Goal: Task Accomplishment & Management: Use online tool/utility

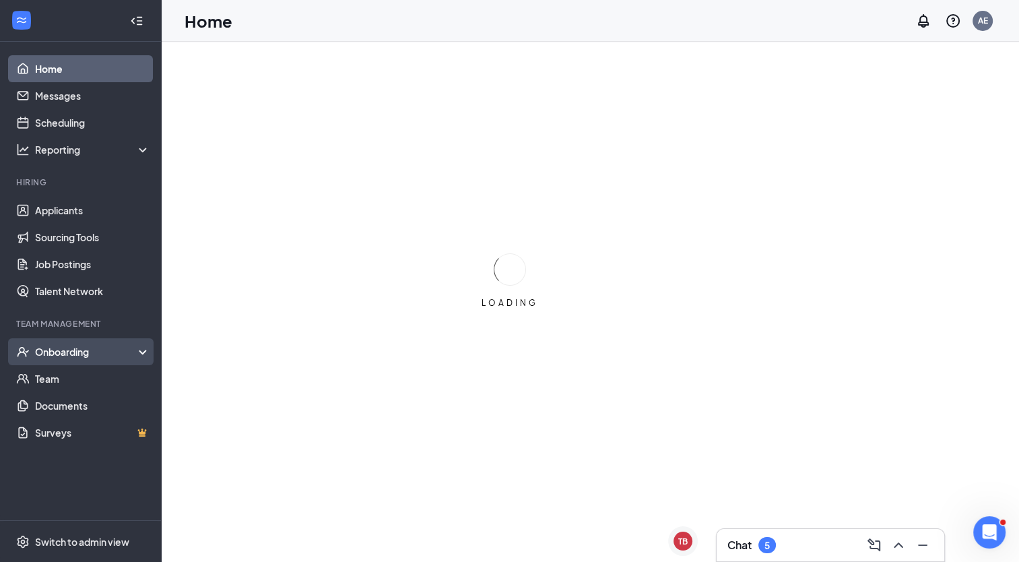
click at [108, 357] on div "Onboarding" at bounding box center [87, 351] width 104 height 13
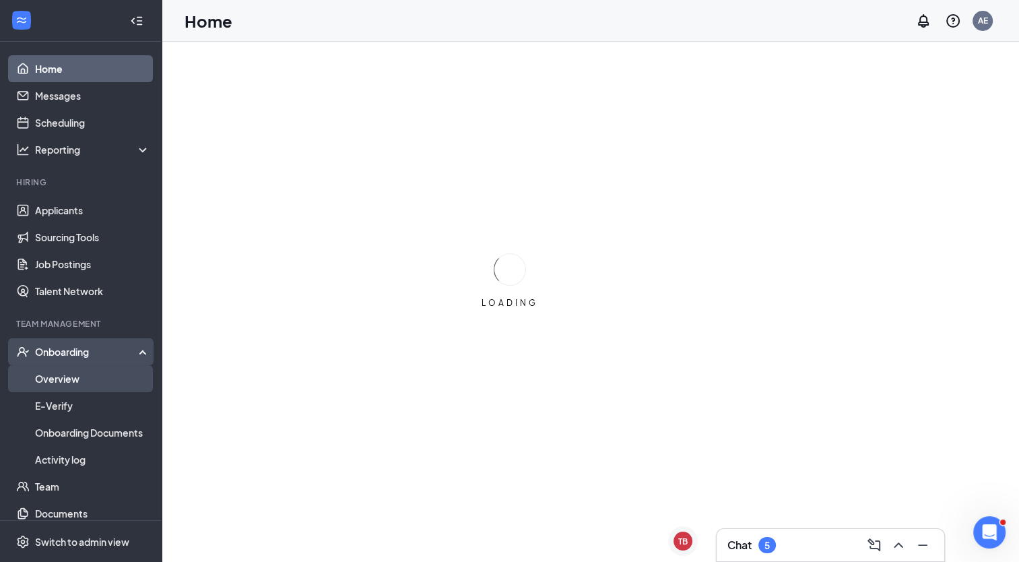
click at [101, 381] on link "Overview" at bounding box center [92, 378] width 115 height 27
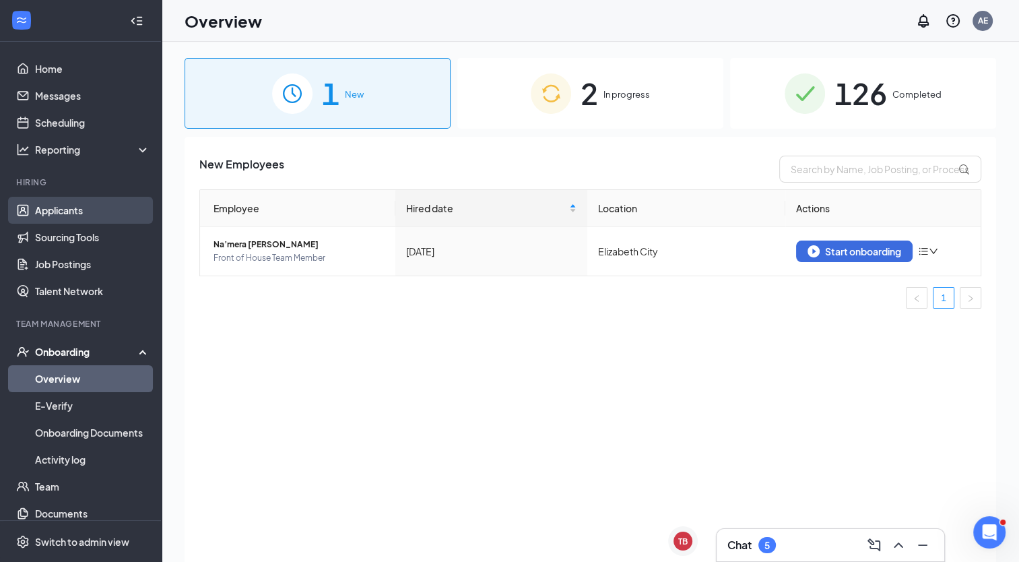
click at [65, 214] on link "Applicants" at bounding box center [92, 210] width 115 height 27
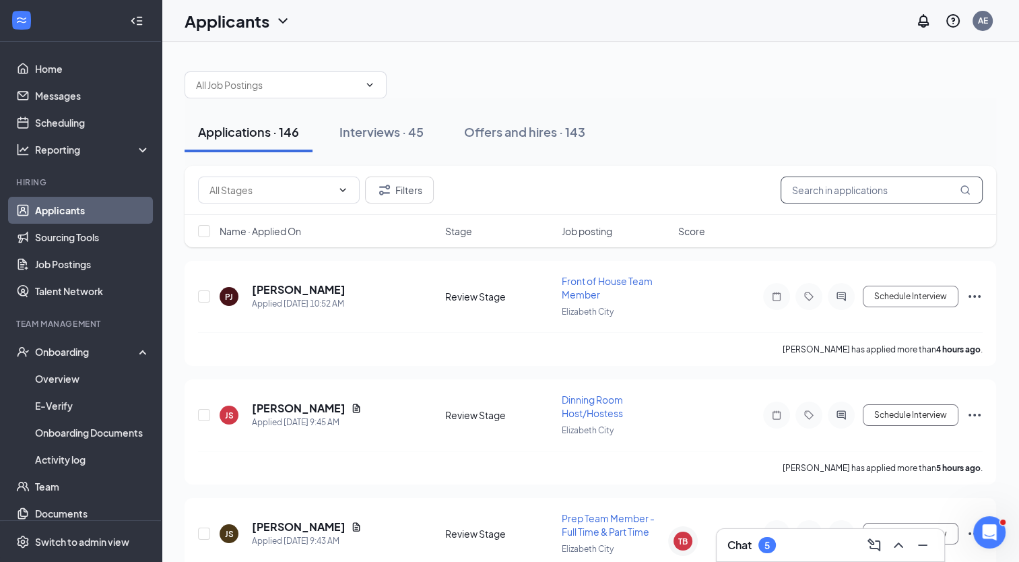
click at [819, 186] on input "text" at bounding box center [882, 189] width 202 height 27
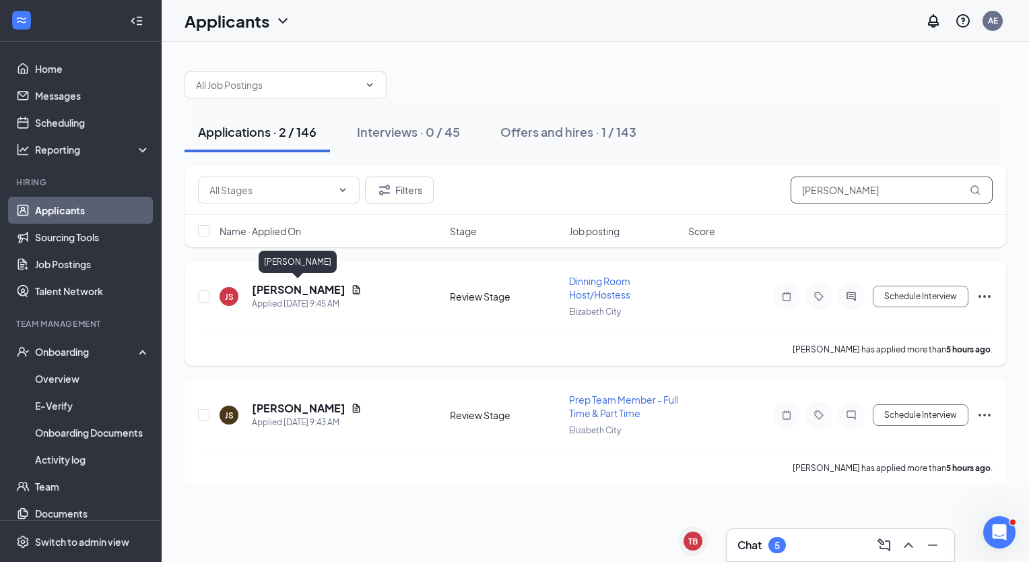
type input "[PERSON_NAME]"
click at [308, 292] on h5 "[PERSON_NAME]" at bounding box center [299, 289] width 94 height 15
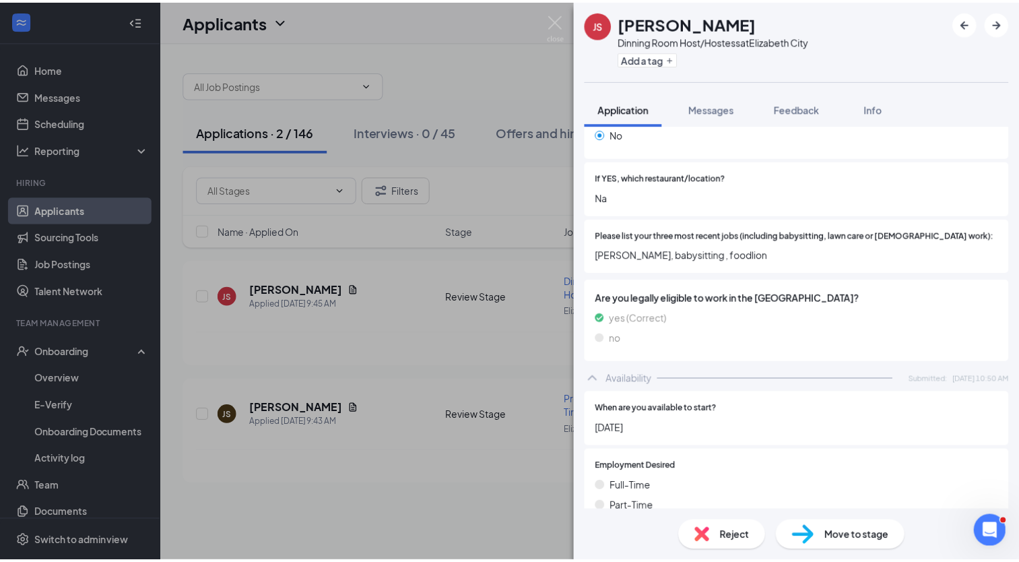
scroll to position [401, 0]
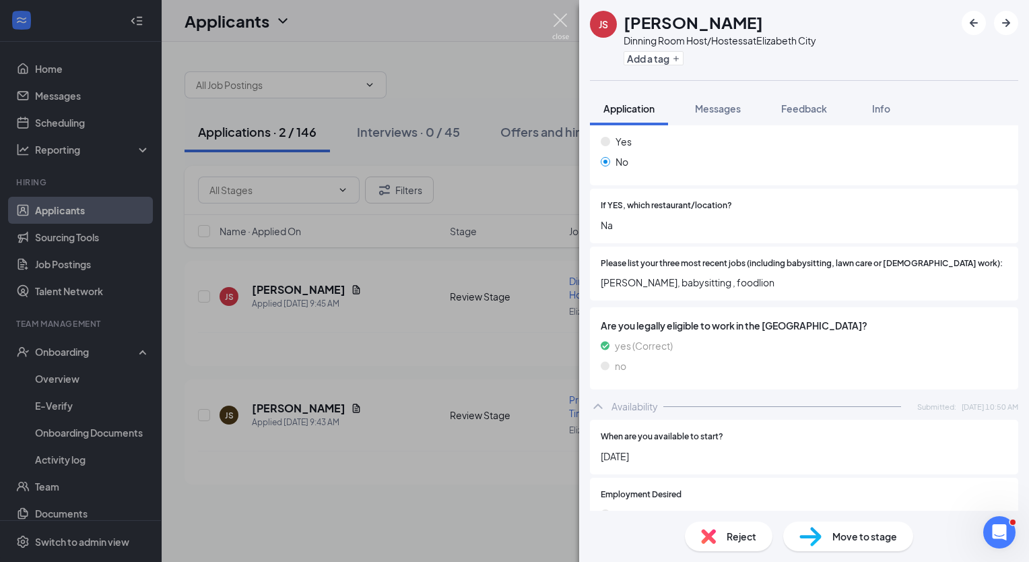
click at [560, 19] on img at bounding box center [560, 26] width 17 height 26
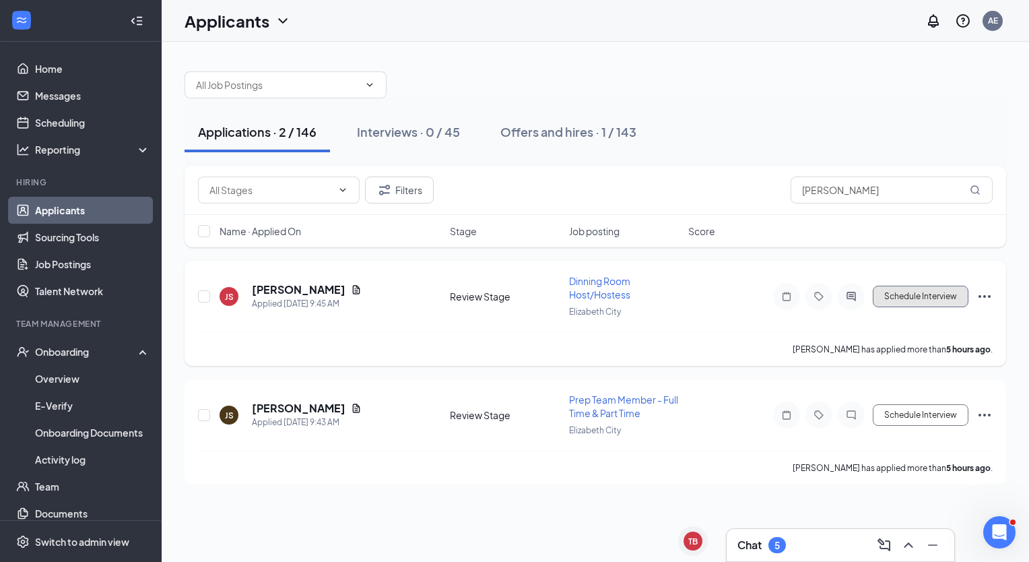
click at [918, 297] on button "Schedule Interview" at bounding box center [921, 297] width 96 height 22
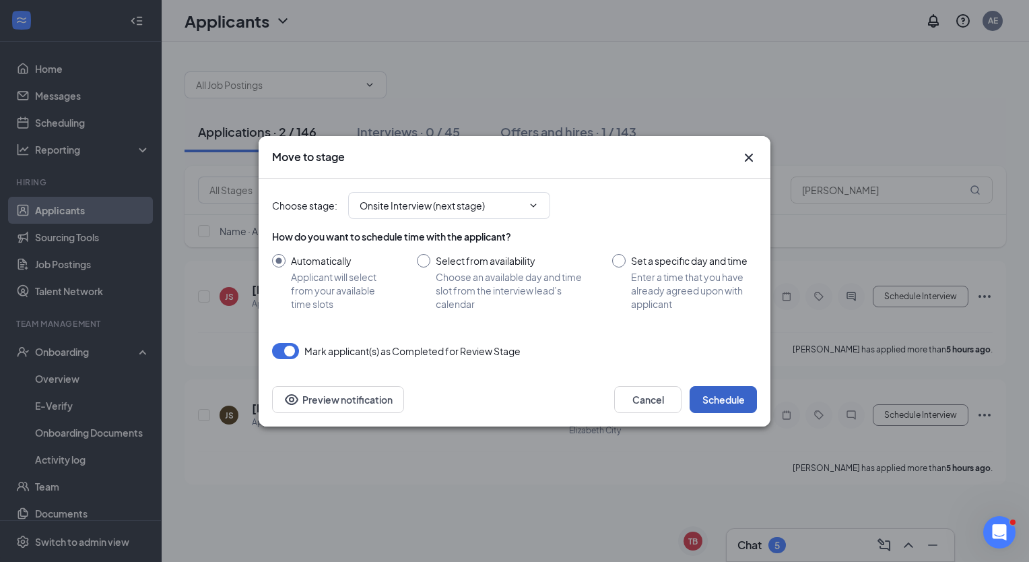
click at [736, 401] on button "Schedule" at bounding box center [723, 399] width 67 height 27
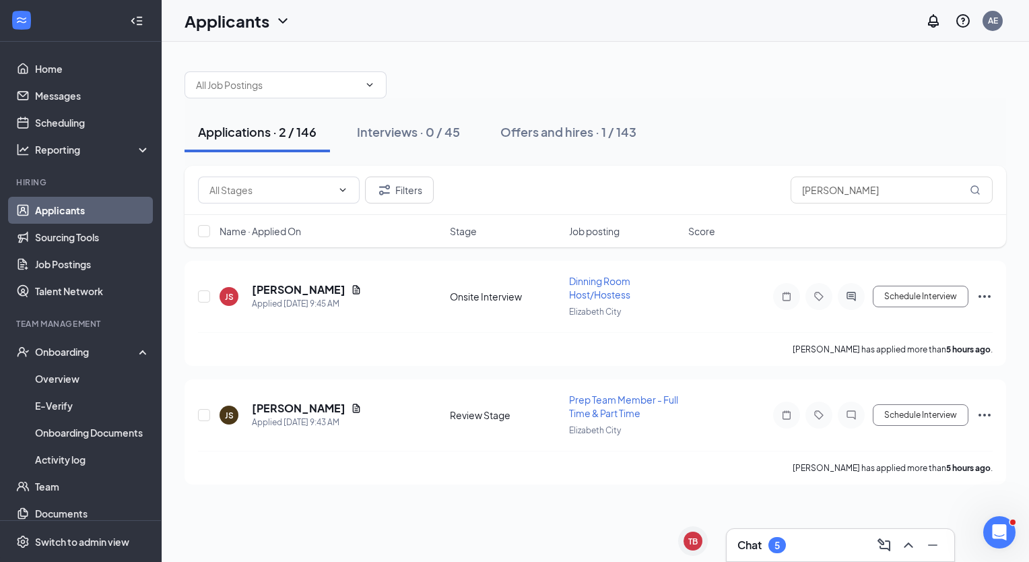
click at [776, 546] on div "5" at bounding box center [777, 544] width 5 height 11
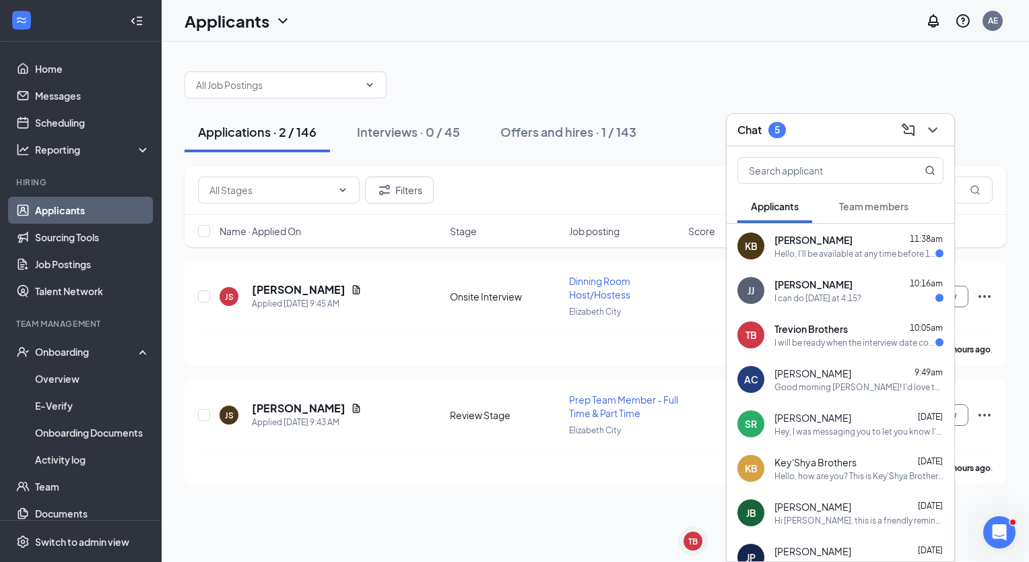
click at [963, 90] on div at bounding box center [596, 78] width 822 height 40
click at [940, 135] on icon "ChevronDown" at bounding box center [933, 130] width 16 height 16
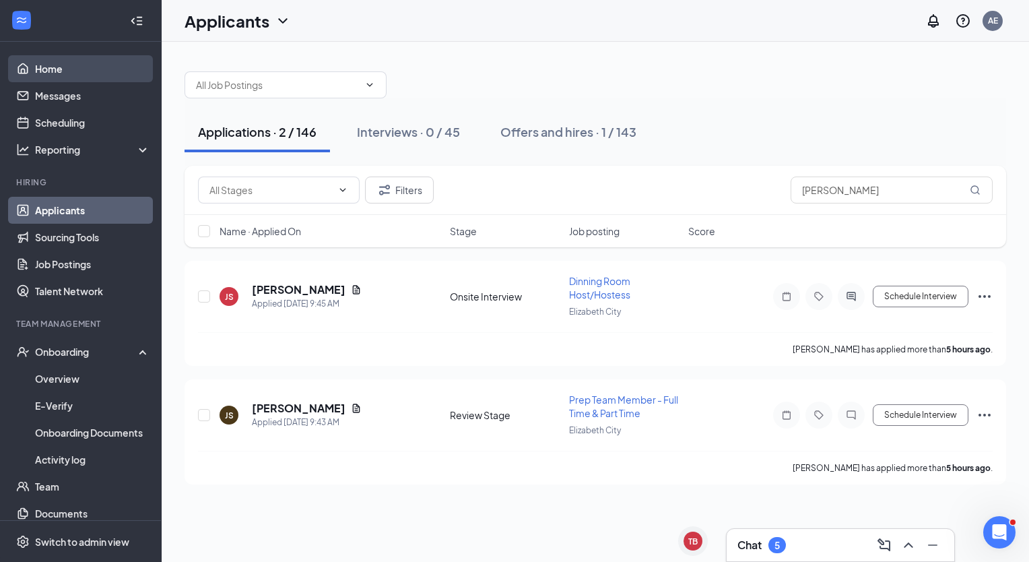
click at [73, 61] on link "Home" at bounding box center [92, 68] width 115 height 27
